Goal: Task Accomplishment & Management: Complete application form

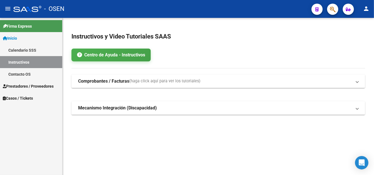
click at [32, 87] on span "Prestadores / Proveedores" at bounding box center [28, 86] width 51 height 6
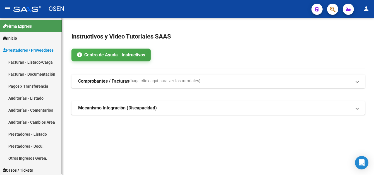
click at [35, 62] on link "Facturas - Listado/Carga" at bounding box center [31, 62] width 62 height 12
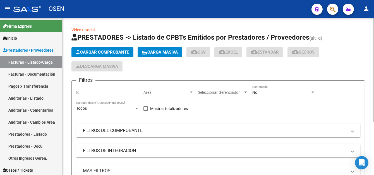
click at [122, 50] on span "Cargar Comprobante" at bounding box center [102, 52] width 53 height 5
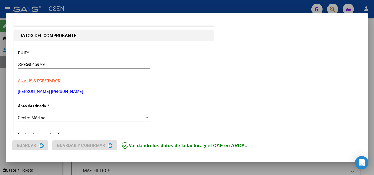
scroll to position [56, 0]
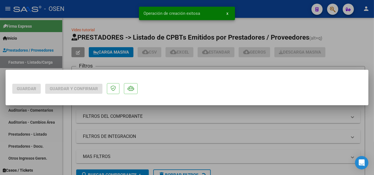
click at [106, 11] on div at bounding box center [187, 87] width 374 height 175
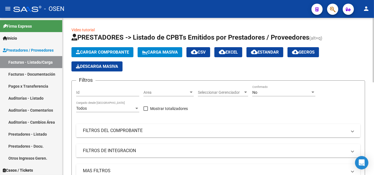
click at [111, 51] on span "Cargar Comprobante" at bounding box center [102, 52] width 53 height 5
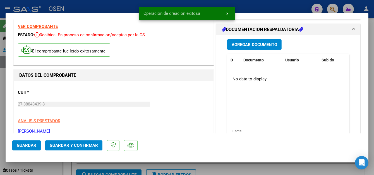
scroll to position [28, 0]
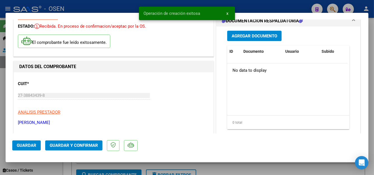
click at [31, 146] on span "Guardar" at bounding box center [27, 145] width 20 height 5
drag, startPoint x: 142, startPoint y: 1, endPoint x: 150, endPoint y: 1, distance: 7.8
click at [142, 1] on div "Operación de edición exitosa x" at bounding box center [186, 13] width 109 height 27
